Goal: Task Accomplishment & Management: Use online tool/utility

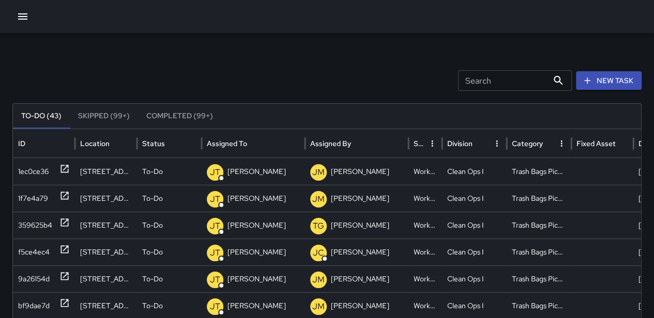
click at [21, 16] on icon "button" at bounding box center [22, 16] width 9 height 6
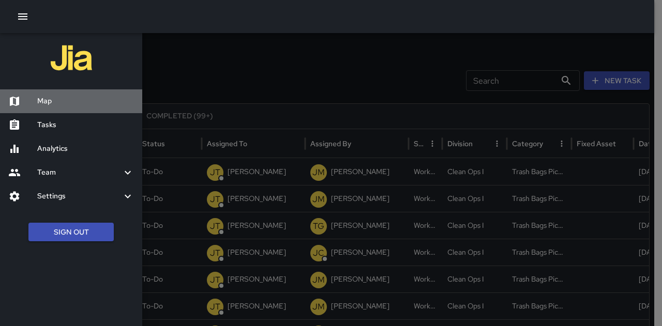
click at [55, 104] on h6 "Map" at bounding box center [85, 101] width 97 height 11
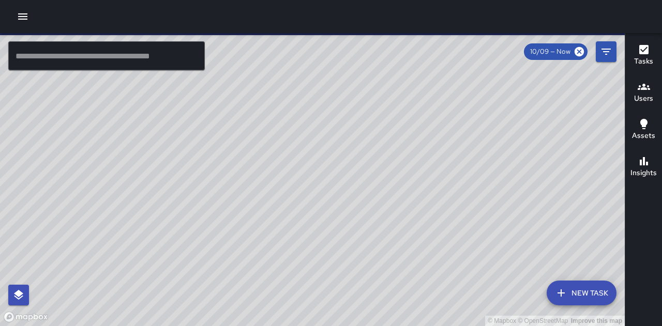
drag, startPoint x: 284, startPoint y: 255, endPoint x: 297, endPoint y: 112, distance: 143.3
click at [297, 112] on div "© Mapbox © OpenStreetMap Improve this map" at bounding box center [312, 179] width 624 height 293
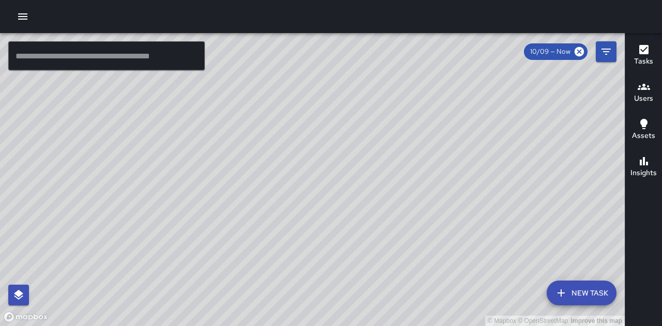
drag, startPoint x: 304, startPoint y: 167, endPoint x: 303, endPoint y: 179, distance: 11.4
click at [303, 179] on div "© Mapbox © OpenStreetMap Improve this map" at bounding box center [312, 179] width 624 height 293
drag, startPoint x: 485, startPoint y: 158, endPoint x: 461, endPoint y: 193, distance: 43.0
drag, startPoint x: 461, startPoint y: 193, endPoint x: 329, endPoint y: 237, distance: 138.3
click at [329, 237] on div "© Mapbox © OpenStreetMap Improve this map" at bounding box center [312, 179] width 624 height 293
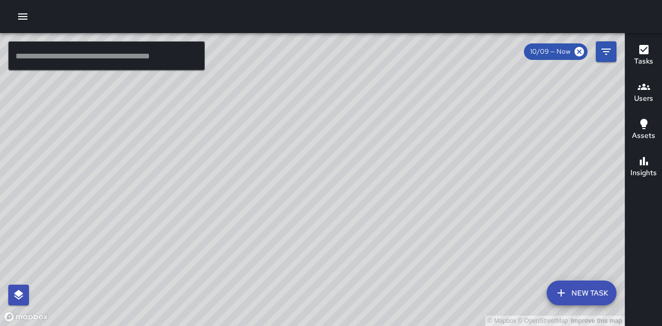
drag, startPoint x: 433, startPoint y: 256, endPoint x: 426, endPoint y: 215, distance: 41.9
click at [426, 212] on div "© Mapbox © OpenStreetMap Improve this map" at bounding box center [312, 179] width 624 height 293
drag, startPoint x: 560, startPoint y: 227, endPoint x: 480, endPoint y: 227, distance: 80.6
click at [480, 227] on div "© Mapbox © OpenStreetMap Improve this map" at bounding box center [312, 179] width 624 height 293
click at [650, 93] on h6 "Users" at bounding box center [643, 98] width 19 height 11
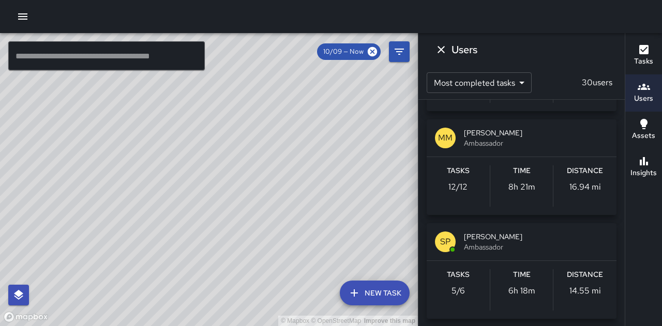
scroll to position [982, 0]
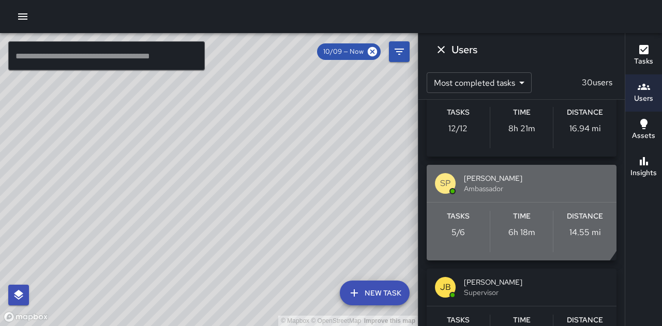
click at [502, 177] on span "[PERSON_NAME]" at bounding box center [536, 178] width 144 height 10
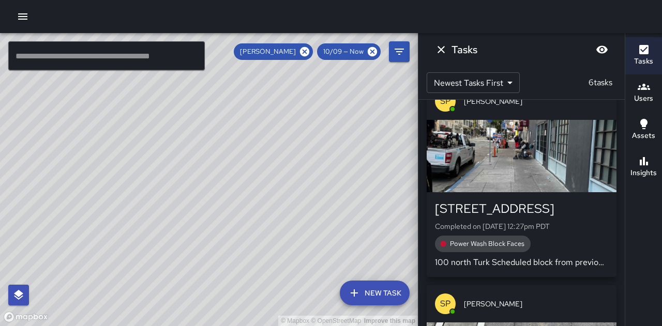
scroll to position [205, 0]
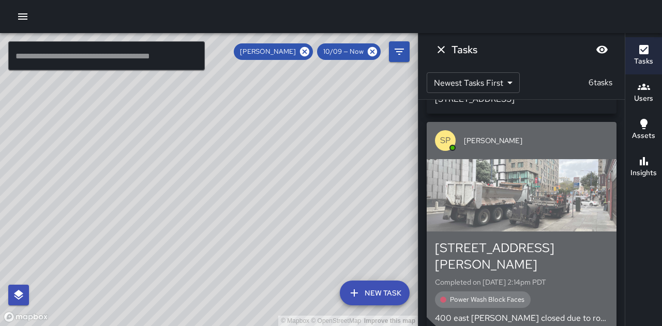
click at [536, 195] on div "button" at bounding box center [521, 195] width 190 height 72
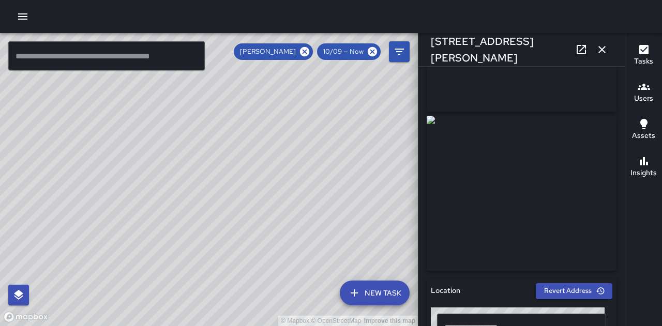
scroll to position [103, 0]
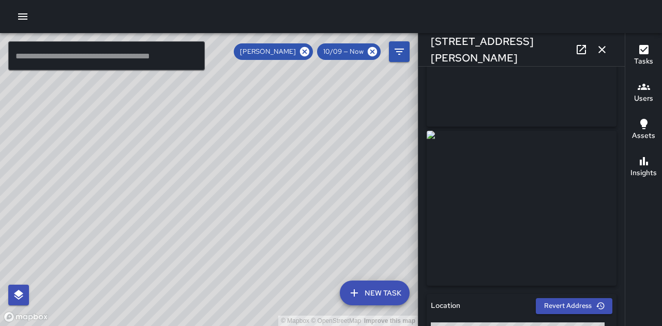
click at [602, 50] on icon "button" at bounding box center [601, 49] width 7 height 7
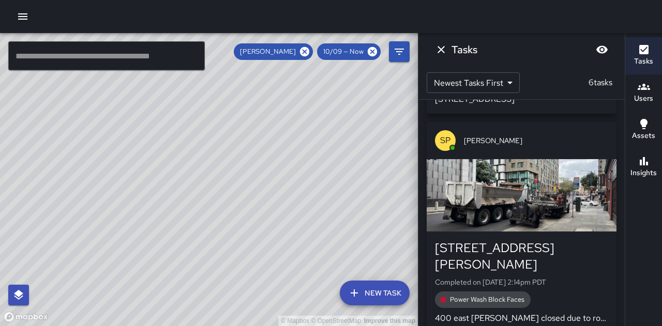
drag, startPoint x: 346, startPoint y: 187, endPoint x: 271, endPoint y: 169, distance: 77.6
click at [271, 169] on div "© Mapbox © OpenStreetMap Improve this map" at bounding box center [209, 179] width 418 height 293
click at [439, 50] on icon "Dismiss" at bounding box center [441, 49] width 12 height 12
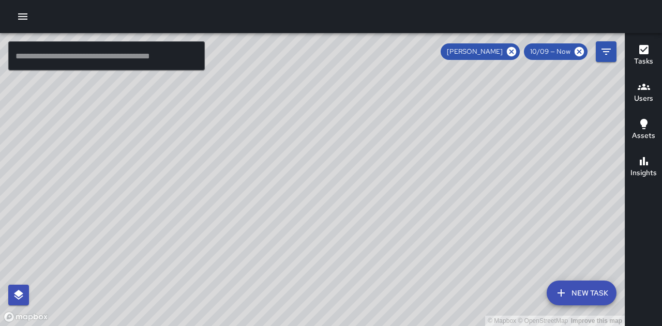
drag, startPoint x: 535, startPoint y: 174, endPoint x: 377, endPoint y: 211, distance: 162.1
click at [378, 211] on div "© Mapbox © OpenStreetMap Improve this map" at bounding box center [312, 179] width 624 height 293
click at [652, 57] on h6 "Tasks" at bounding box center [643, 61] width 19 height 11
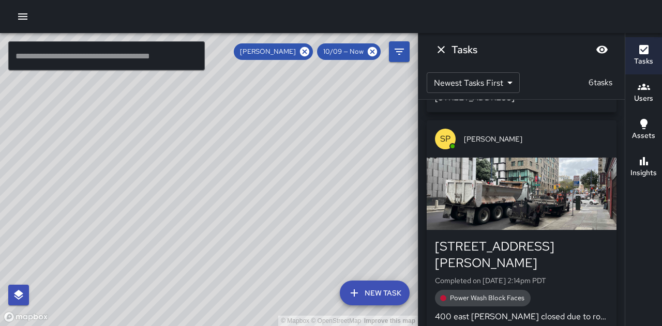
scroll to position [0, 0]
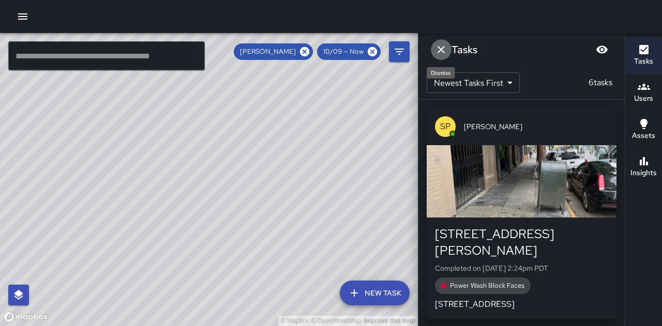
click at [437, 51] on icon "Dismiss" at bounding box center [441, 49] width 12 height 12
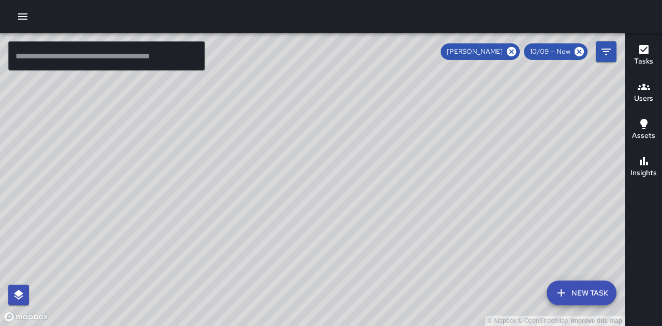
click at [553, 182] on div "© Mapbox © OpenStreetMap Improve this map" at bounding box center [312, 179] width 624 height 293
click at [451, 134] on div "© Mapbox © OpenStreetMap Improve this map SP [PERSON_NAME] [STREET_ADDRESS][PER…" at bounding box center [312, 179] width 624 height 293
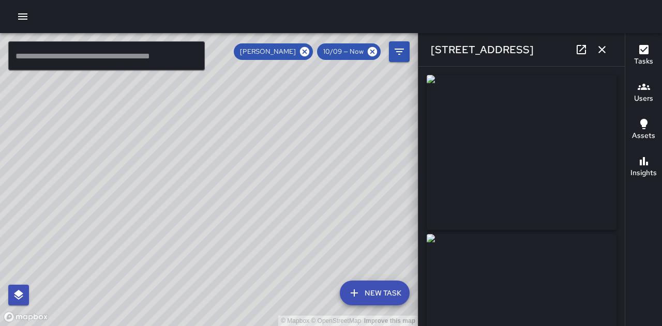
type input "**********"
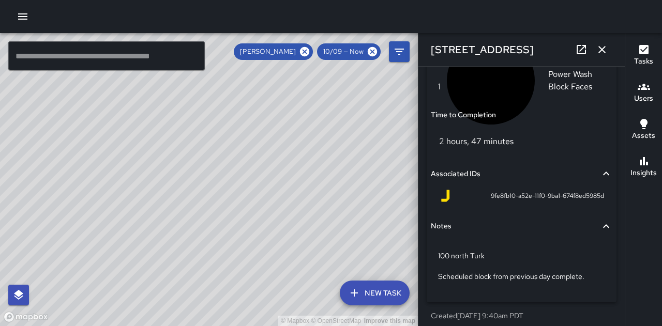
scroll to position [849, 0]
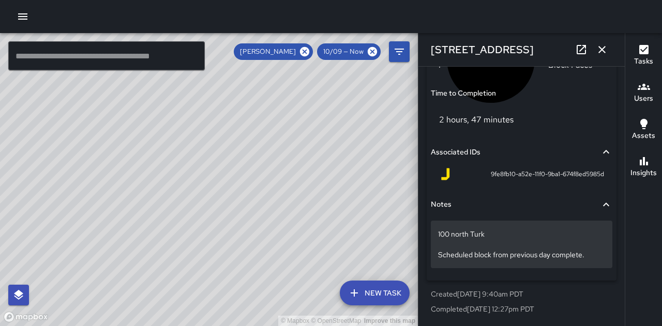
click at [436, 253] on div "100 north Turk Scheduled block from previous day complete." at bounding box center [521, 245] width 181 height 48
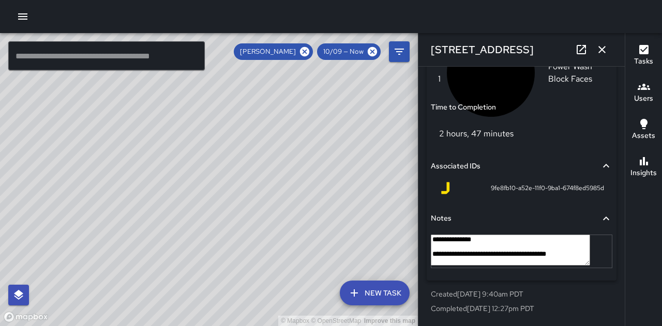
scroll to position [838, 0]
click at [438, 266] on textarea "**********" at bounding box center [510, 250] width 159 height 31
type textarea "**********"
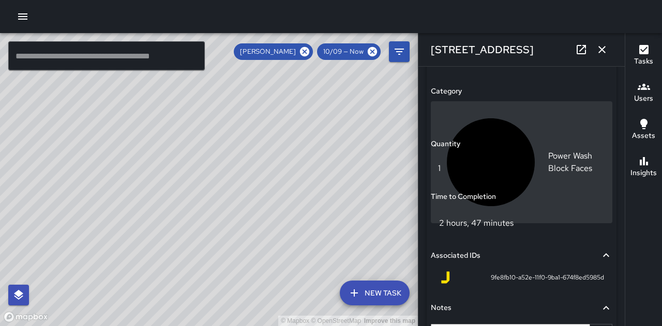
click at [548, 150] on p "Power Wash Block Faces" at bounding box center [576, 162] width 57 height 25
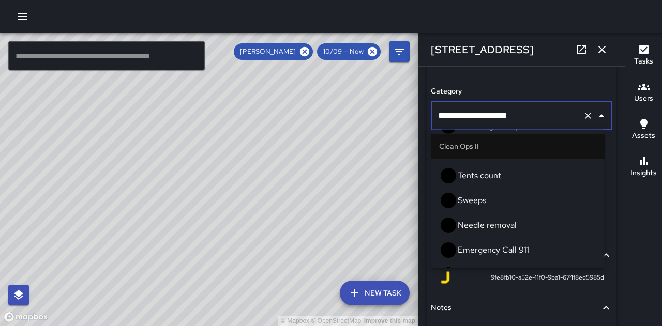
scroll to position [595, 0]
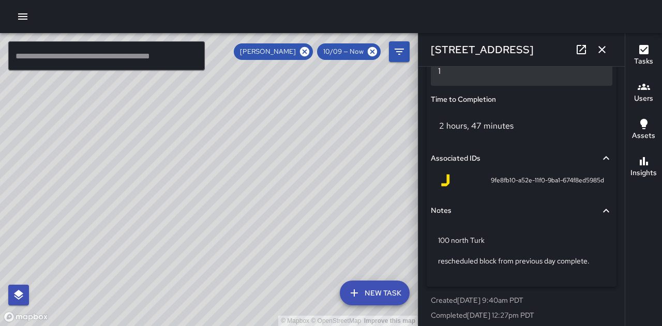
scroll to position [849, 0]
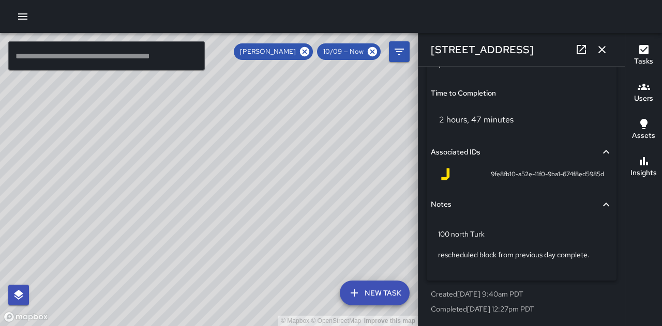
click at [607, 49] on icon "button" at bounding box center [601, 49] width 12 height 12
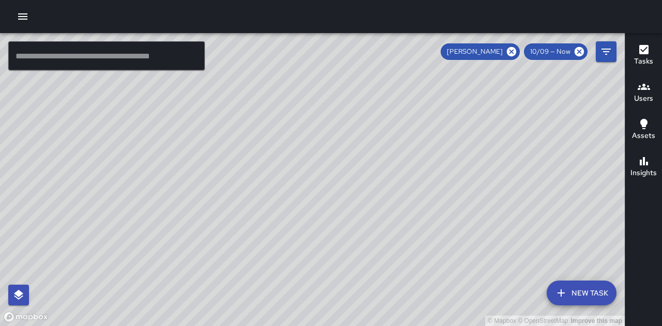
drag, startPoint x: 323, startPoint y: 204, endPoint x: 519, endPoint y: 100, distance: 221.8
click at [519, 100] on div "© Mapbox © OpenStreetMap Improve this map" at bounding box center [312, 179] width 624 height 293
drag, startPoint x: 502, startPoint y: 145, endPoint x: 500, endPoint y: 156, distance: 10.5
click at [500, 156] on div "© Mapbox © OpenStreetMap Improve this map" at bounding box center [312, 179] width 624 height 293
click at [515, 50] on icon at bounding box center [511, 51] width 9 height 9
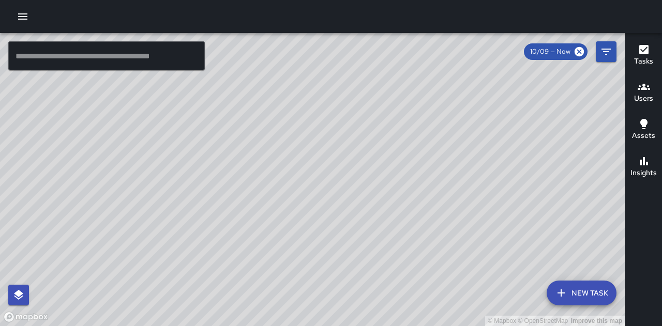
click at [583, 242] on div "© Mapbox © OpenStreetMap Improve this map" at bounding box center [312, 179] width 624 height 293
